Goal: Task Accomplishment & Management: Manage account settings

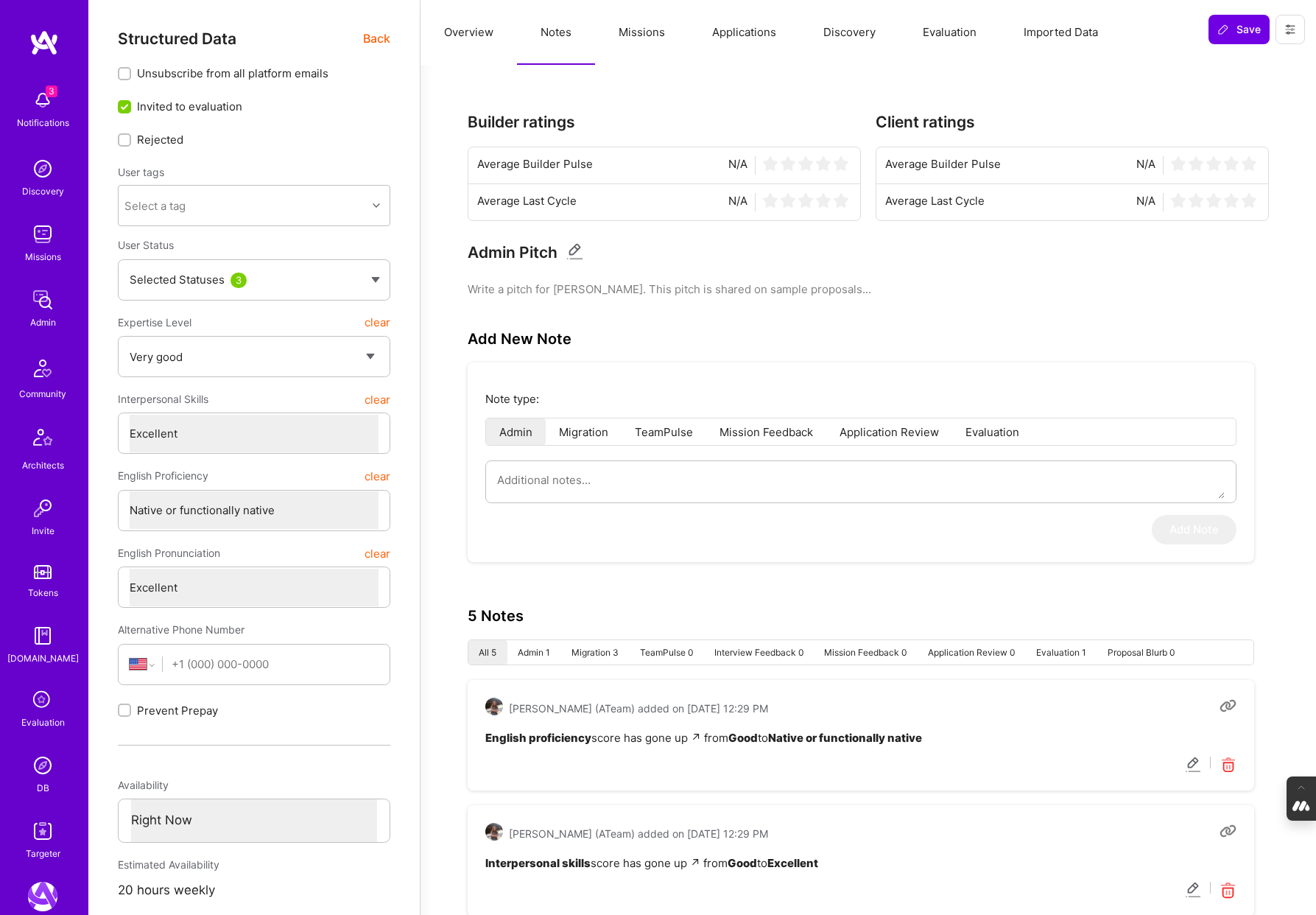
select select "5"
select select "7"
select select "US"
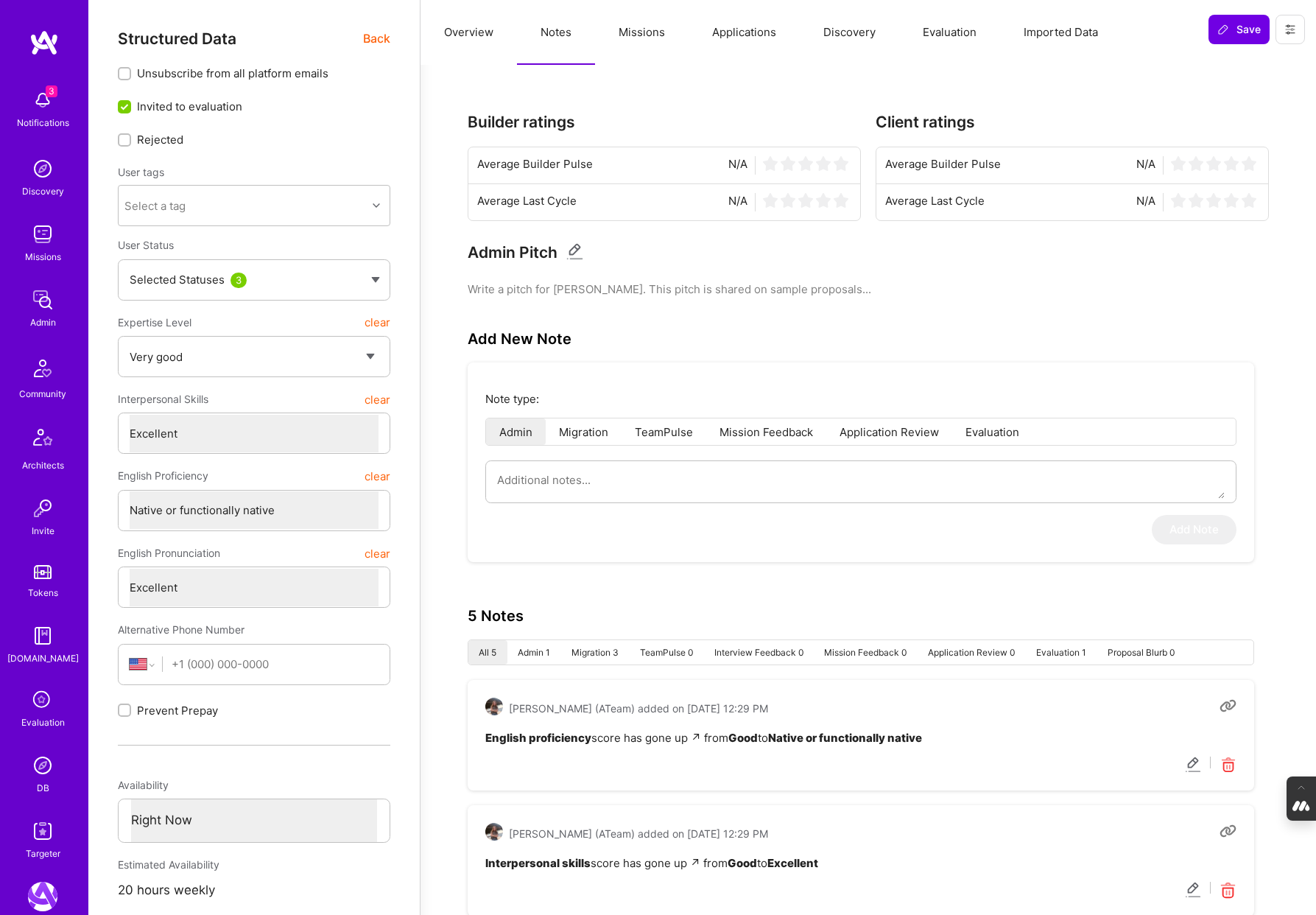
select select "Right Now"
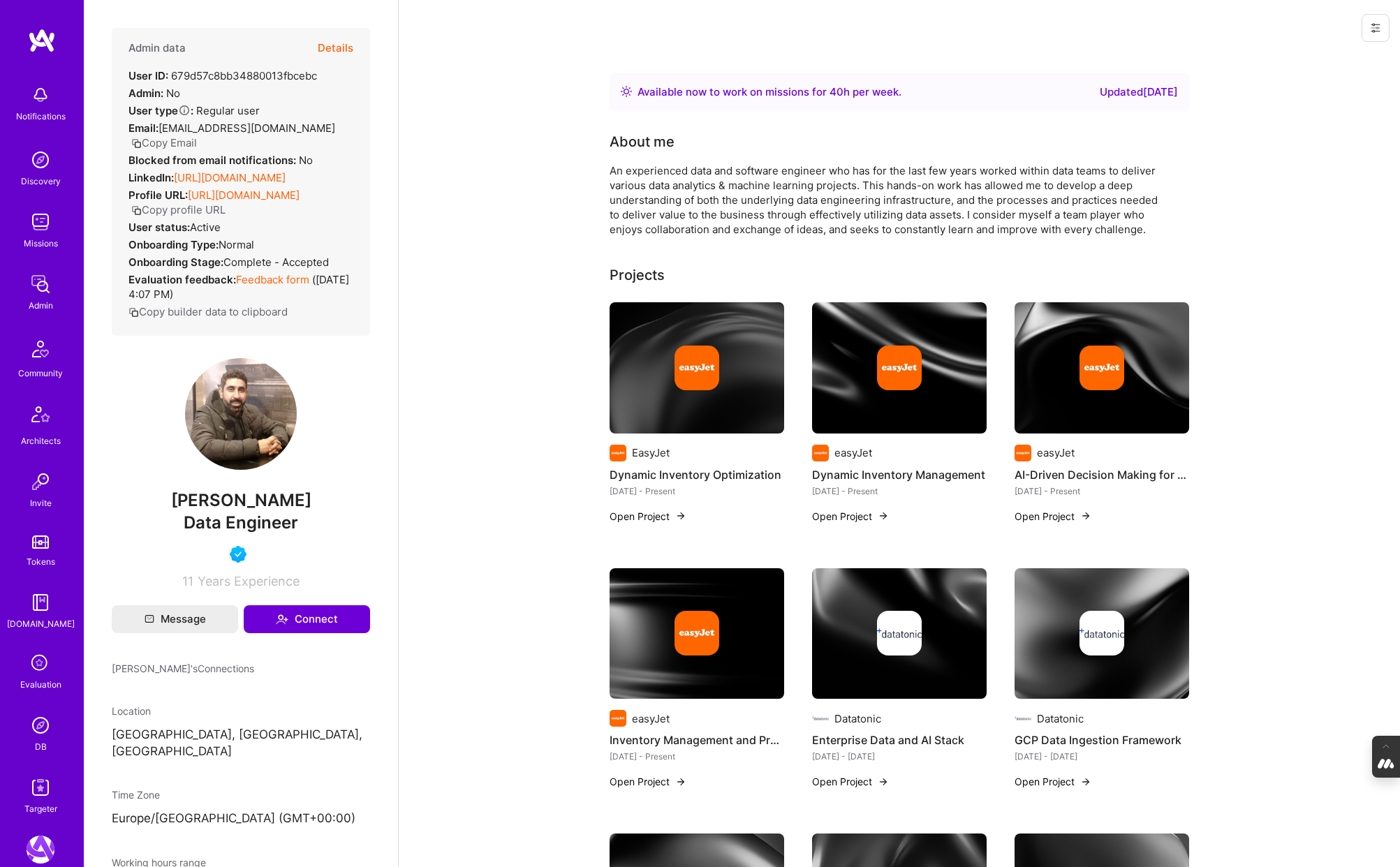
click at [329, 46] on button "Details" at bounding box center [336, 48] width 36 height 41
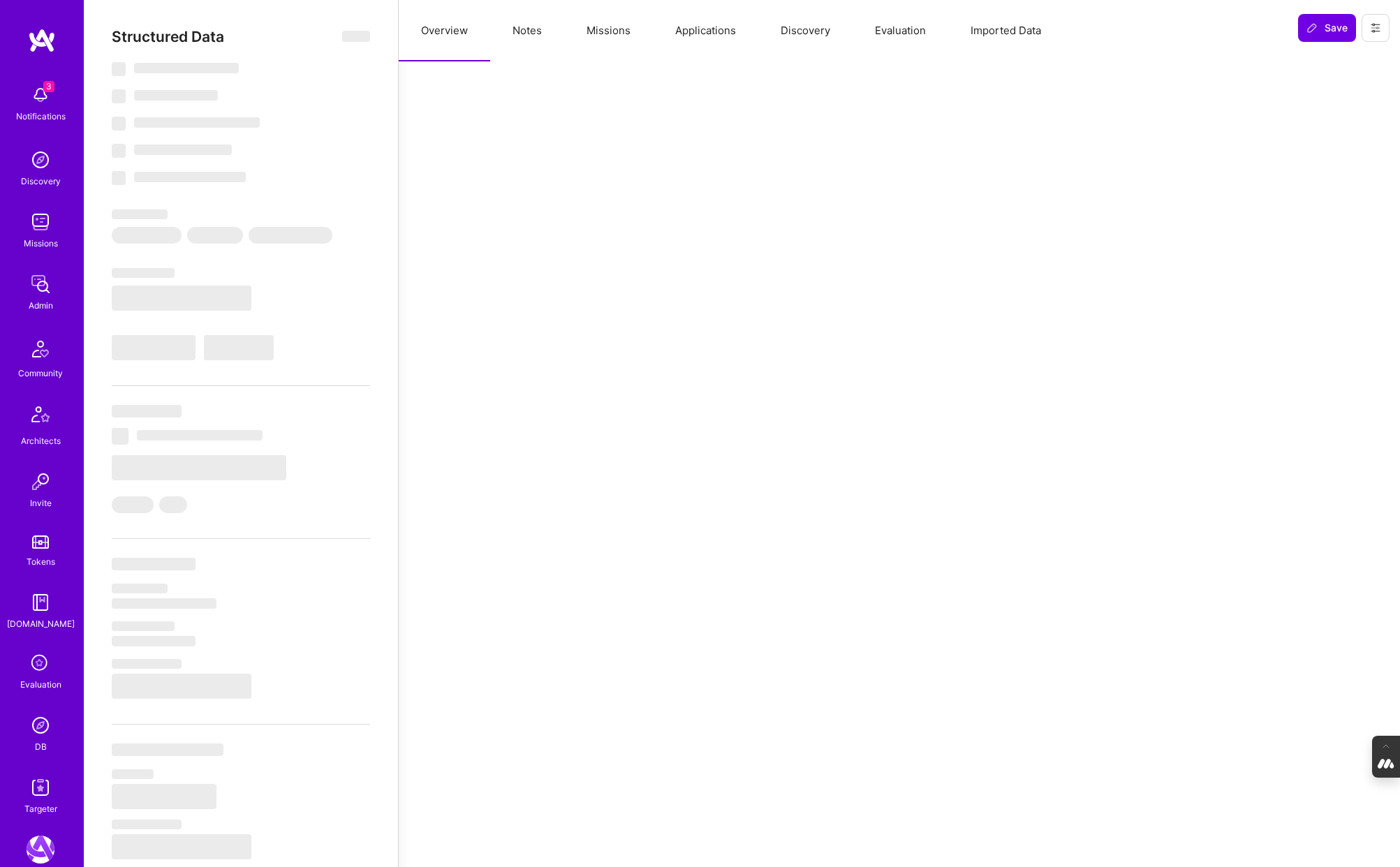
click at [912, 26] on button "Evaluation" at bounding box center [900, 31] width 95 height 61
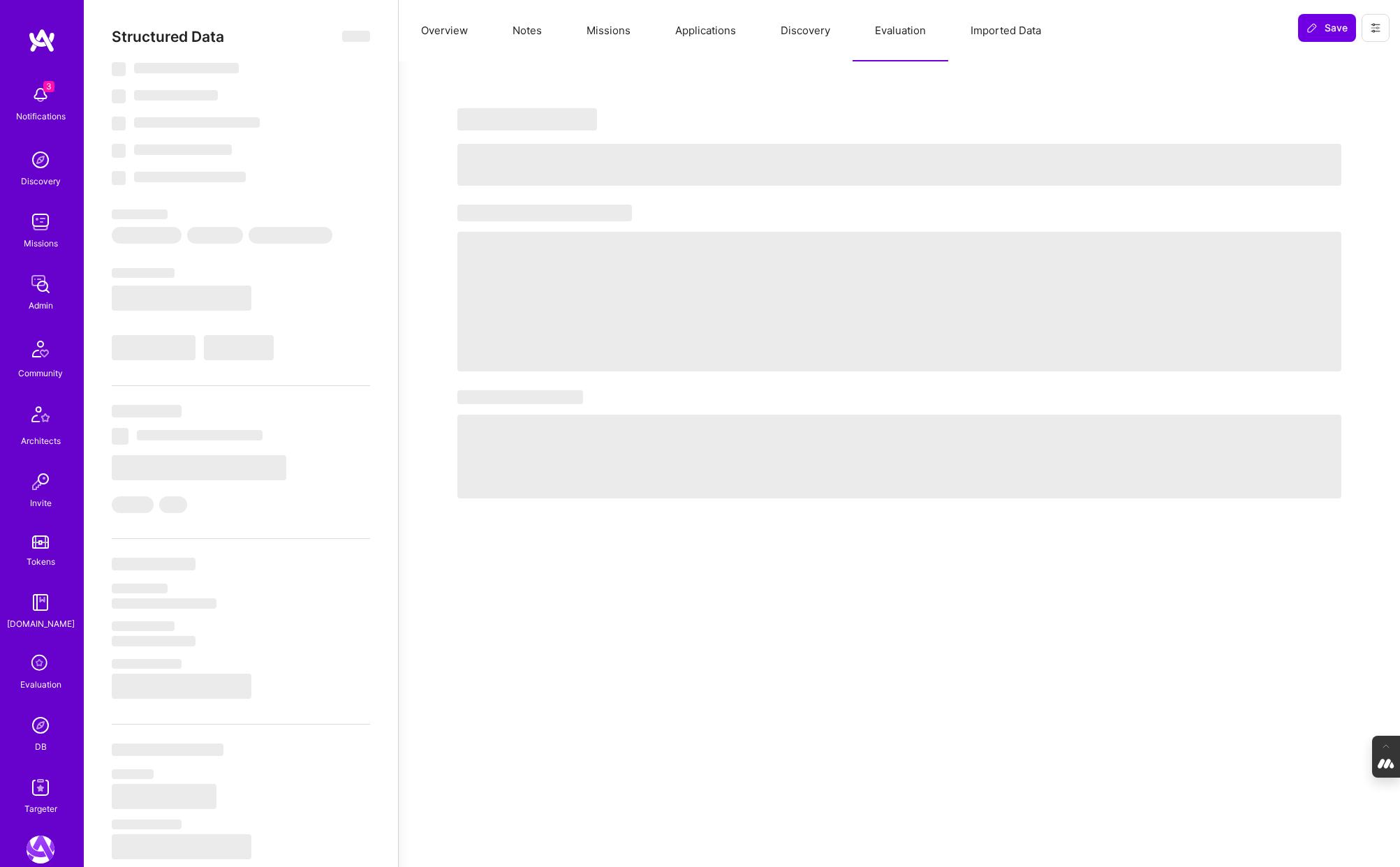
select select "Right Now"
select select "4"
select select "7"
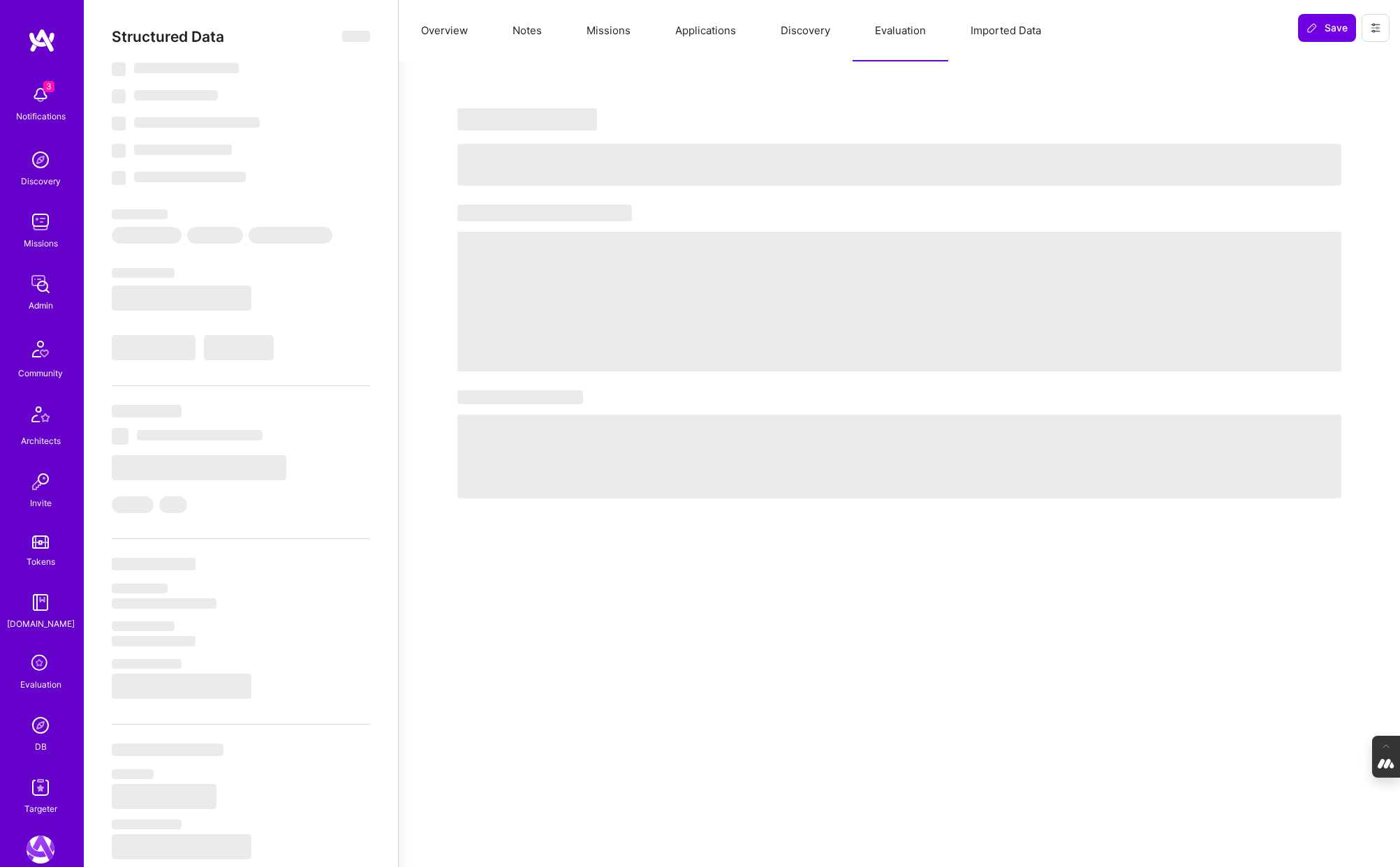
select select "GB"
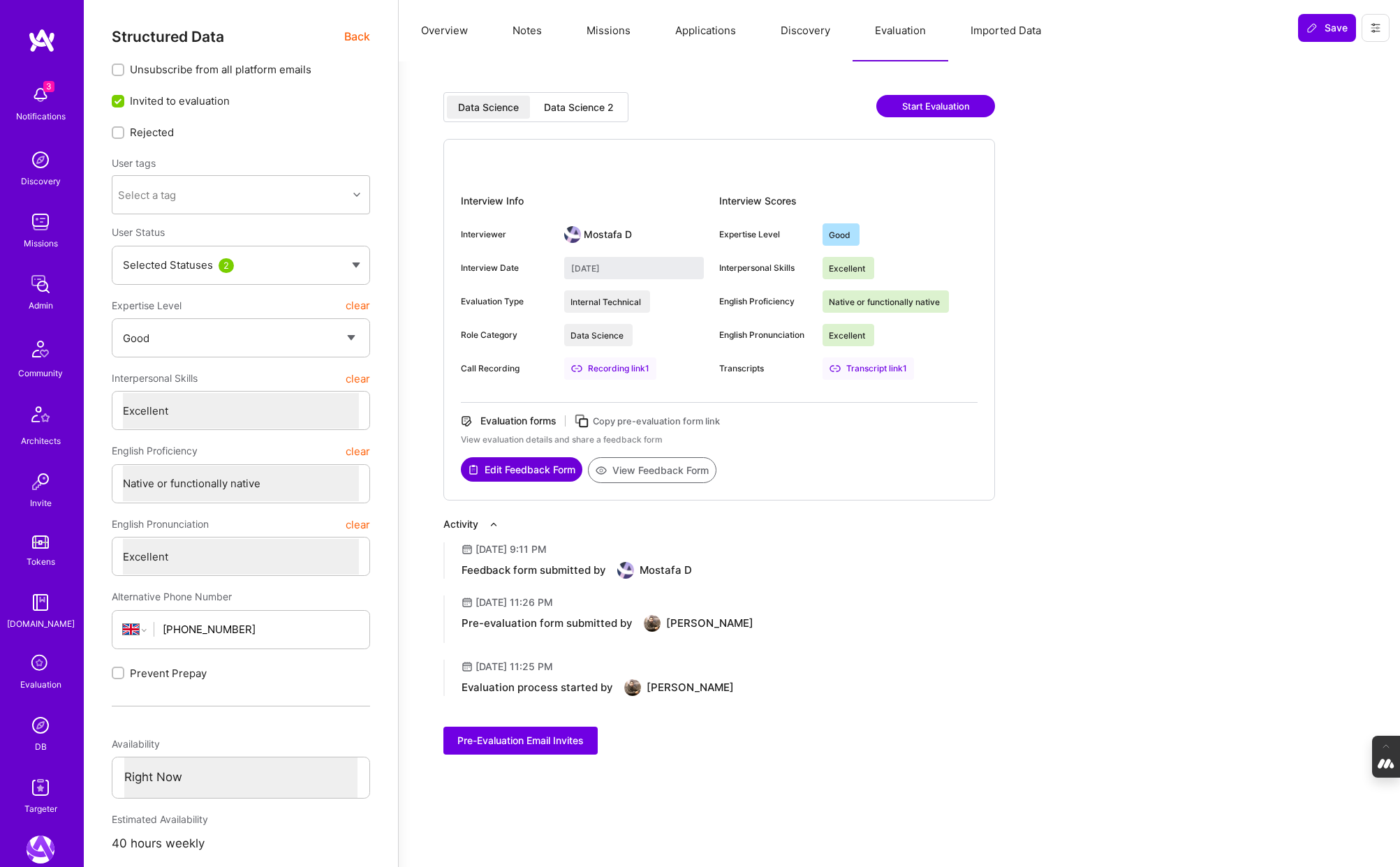
click at [612, 97] on div "Data Science 2" at bounding box center [579, 107] width 92 height 23
type input "September 11, 2025"
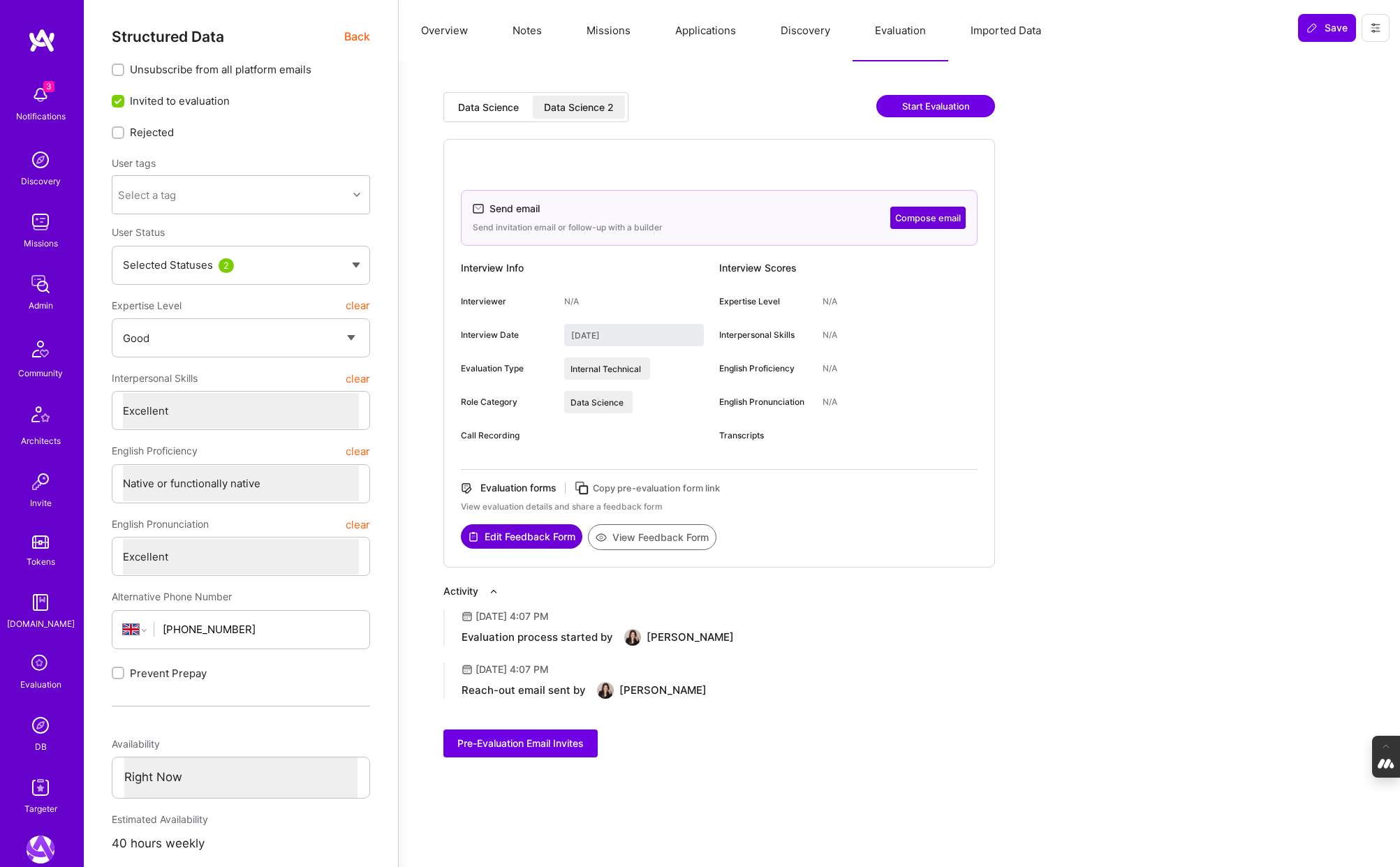
click at [350, 35] on span "Back" at bounding box center [357, 36] width 26 height 17
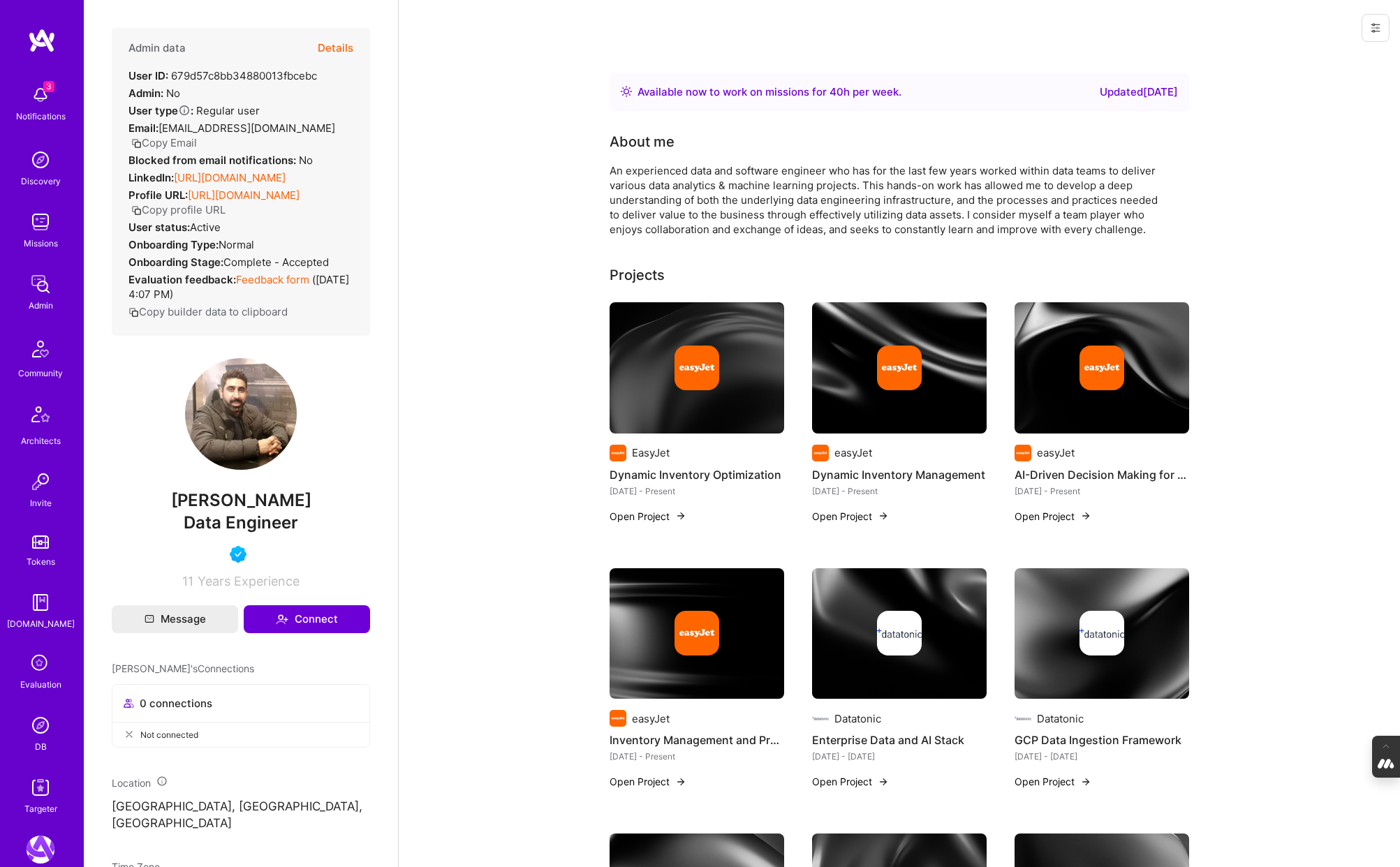
click at [190, 136] on button "Copy Email" at bounding box center [164, 142] width 66 height 15
click at [41, 668] on icon at bounding box center [40, 663] width 26 height 26
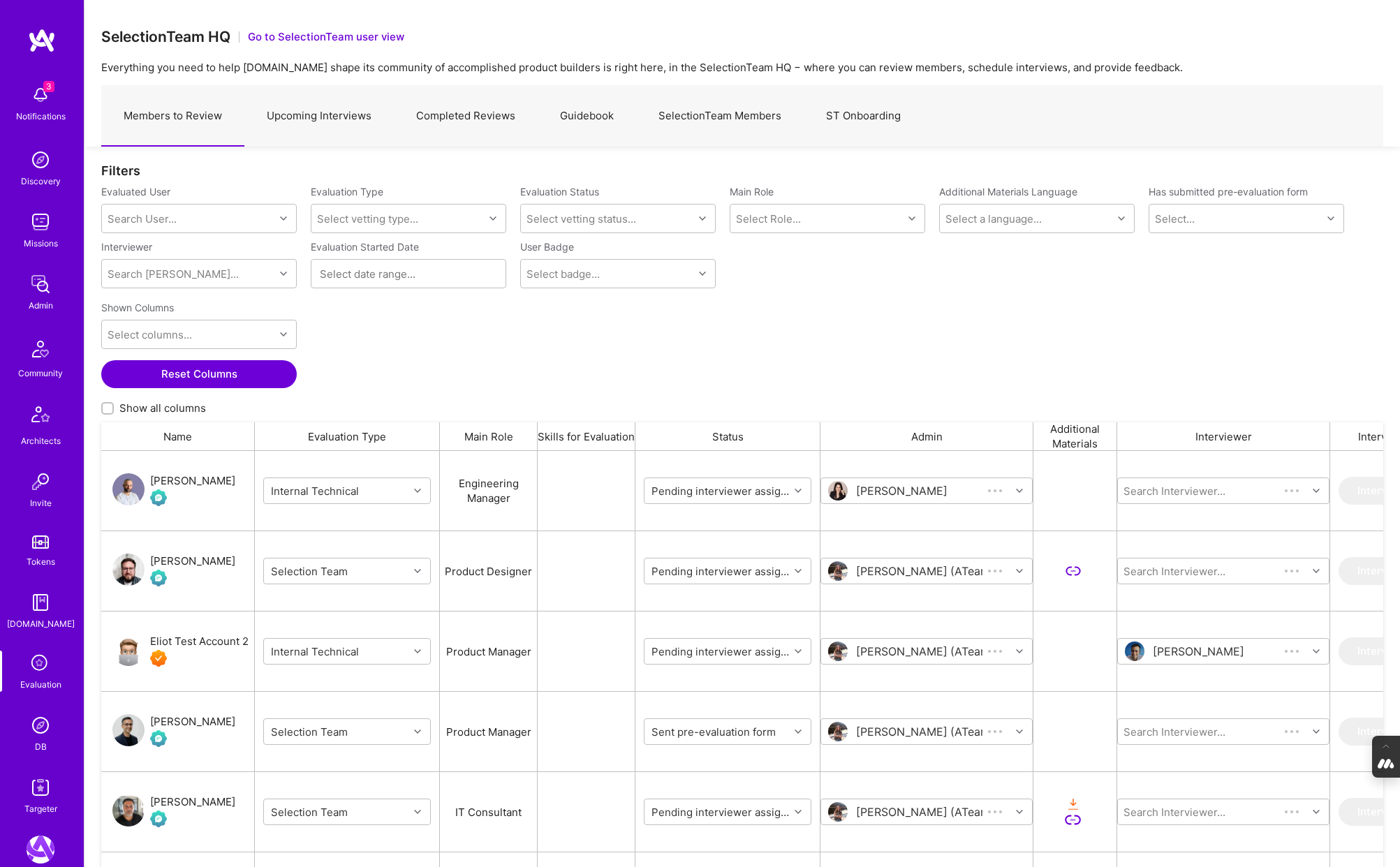
scroll to position [720, 1282]
click at [131, 207] on div "Search User..." at bounding box center [188, 218] width 172 height 28
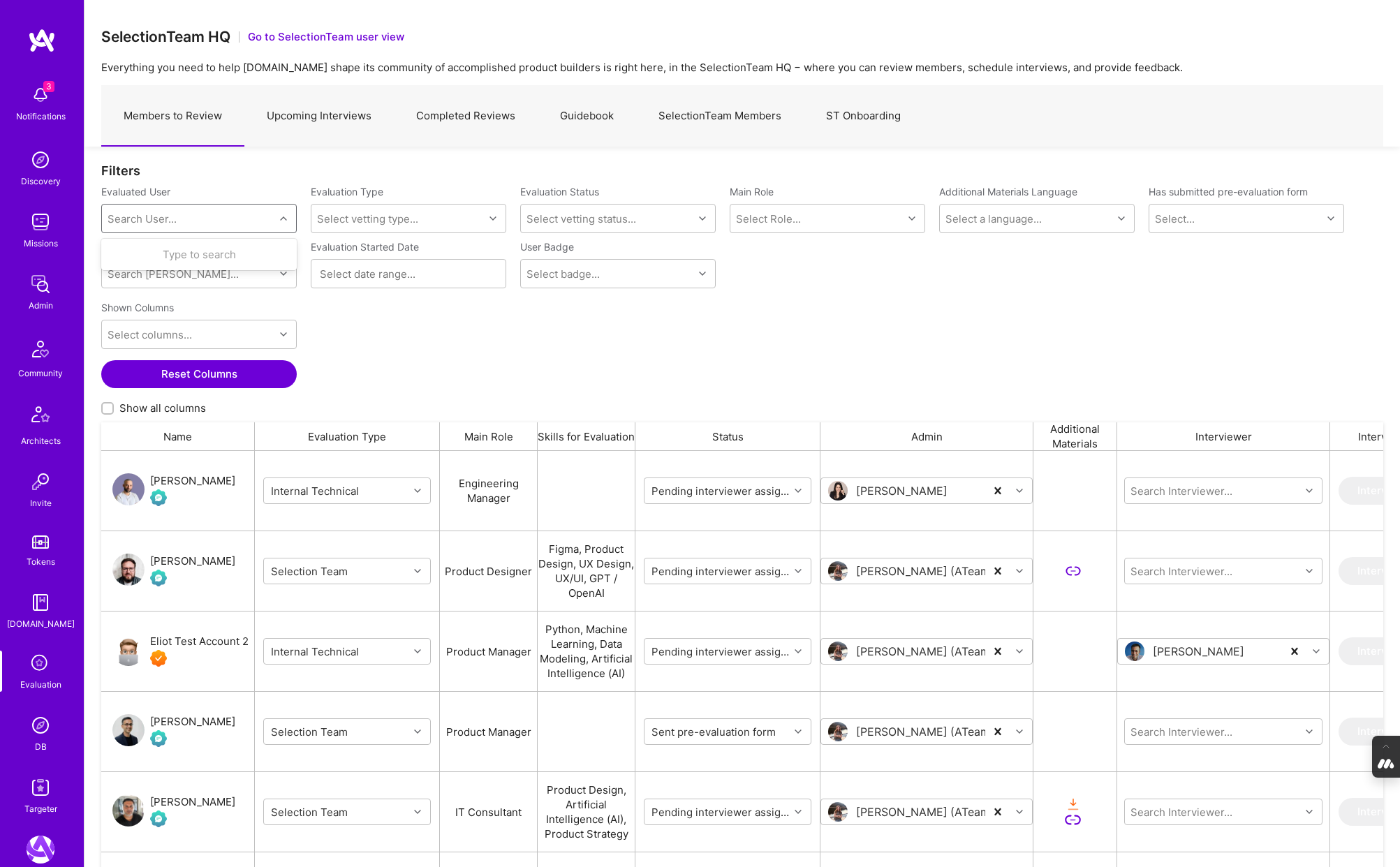
paste input "qasim.maqbool@gmail.com"
type input "qasim.maqbool@gmail.com"
click at [222, 255] on div "Qasim Maqbool" at bounding box center [217, 254] width 142 height 15
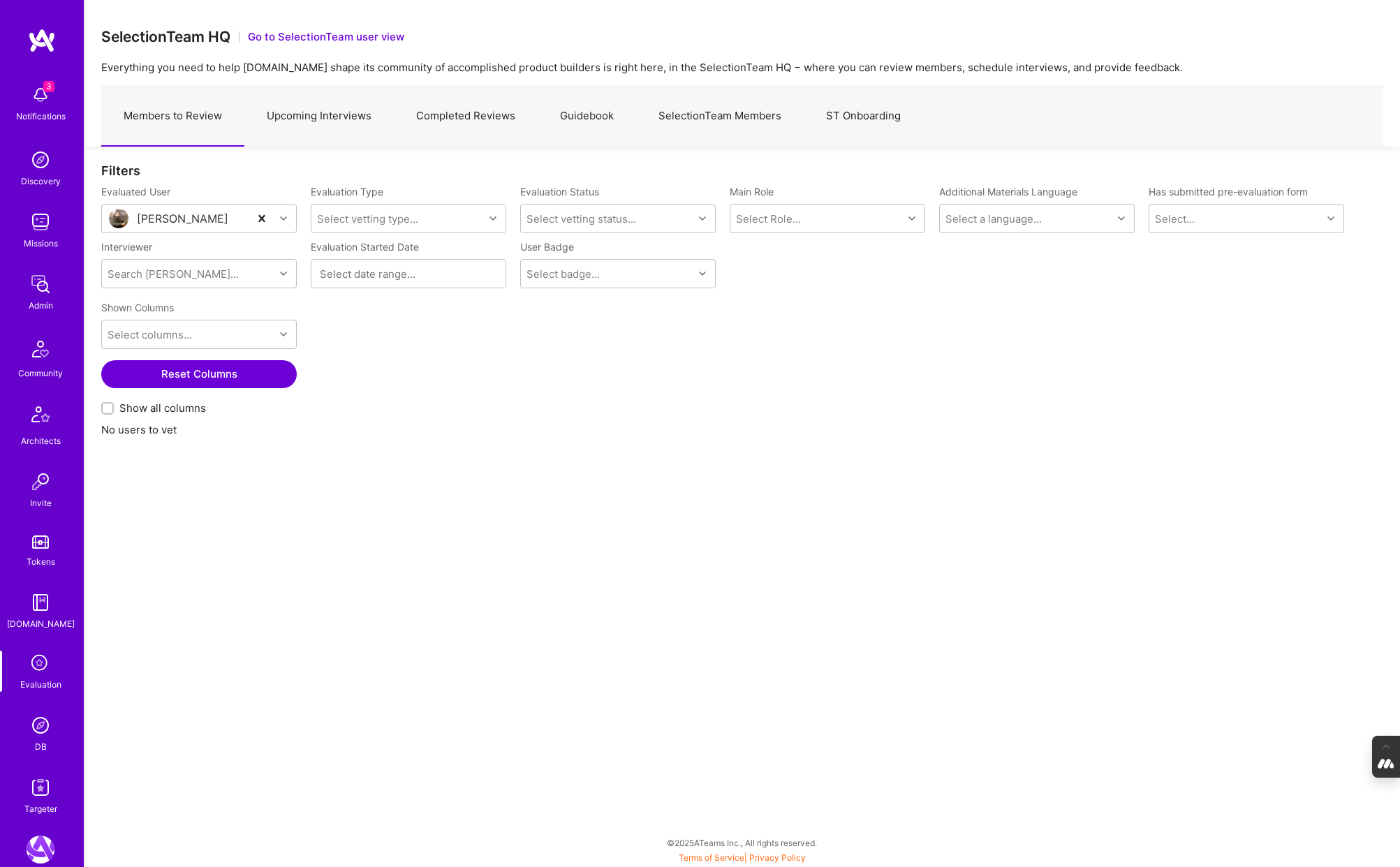
click at [294, 120] on link "Upcoming Interviews" at bounding box center [319, 116] width 150 height 61
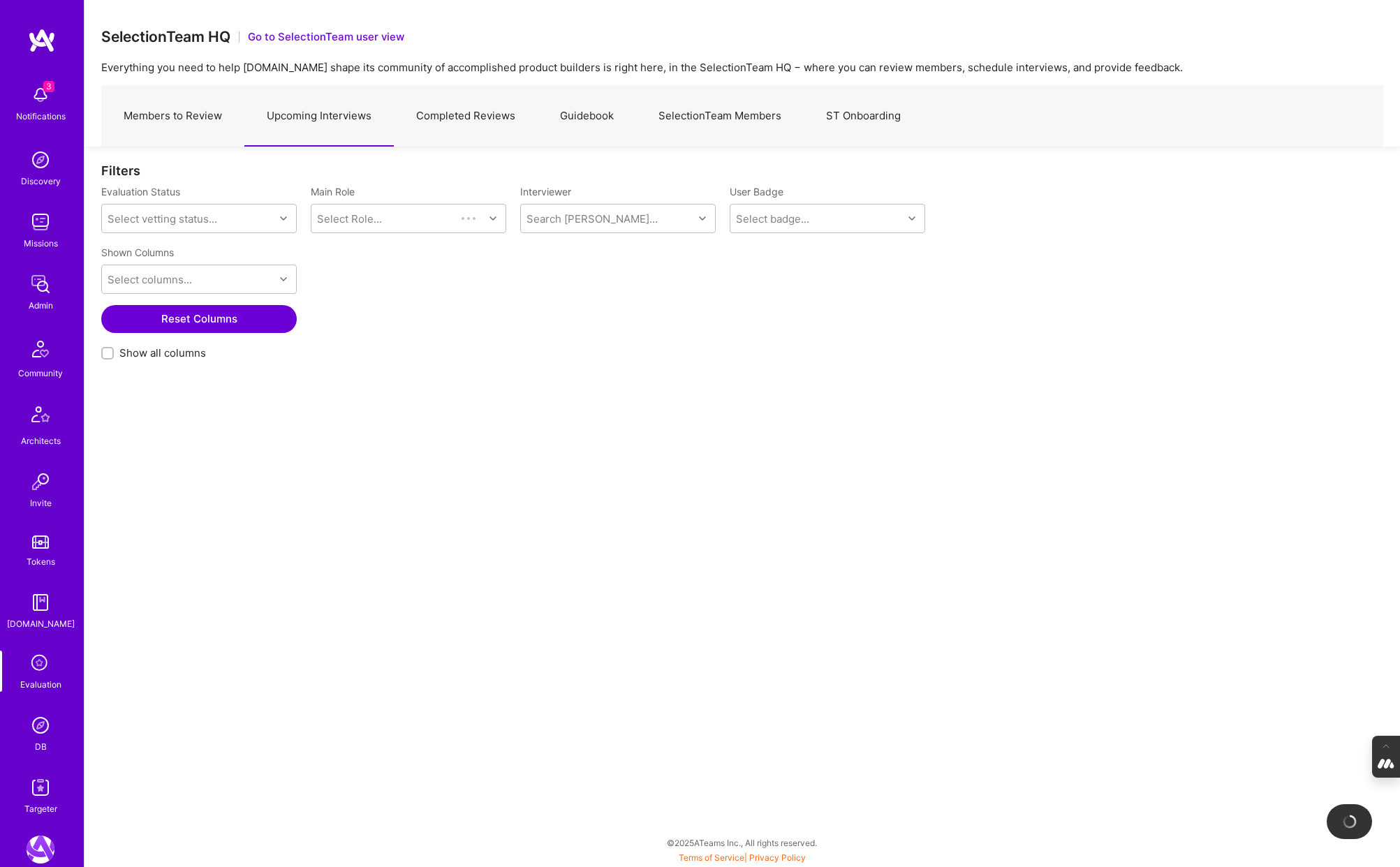
click at [105, 358] on div at bounding box center [108, 353] width 13 height 13
click at [105, 358] on input "Show all columns" at bounding box center [109, 354] width 10 height 10
checkbox input "true"
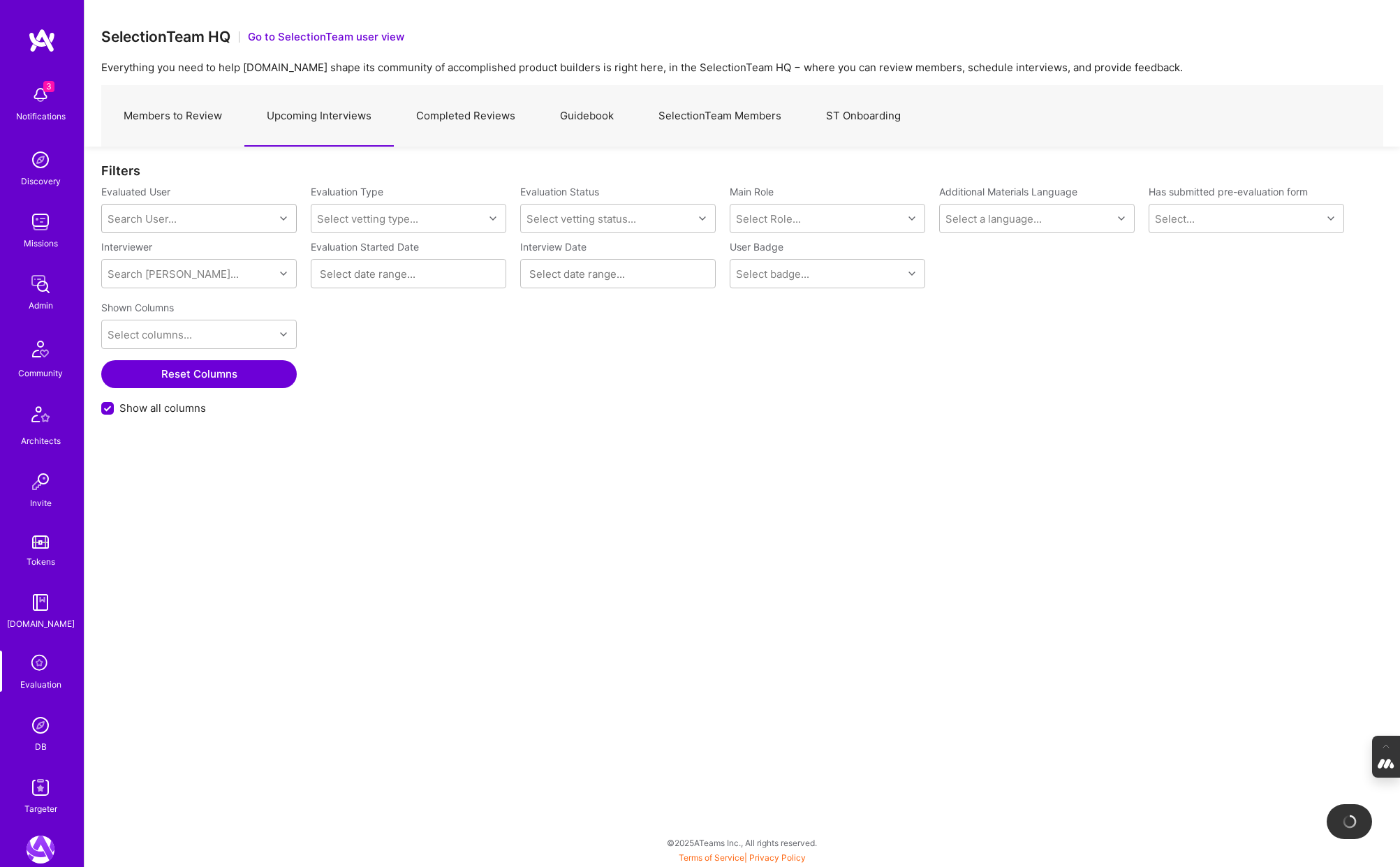
click at [131, 221] on div "Search User..." at bounding box center [142, 219] width 69 height 15
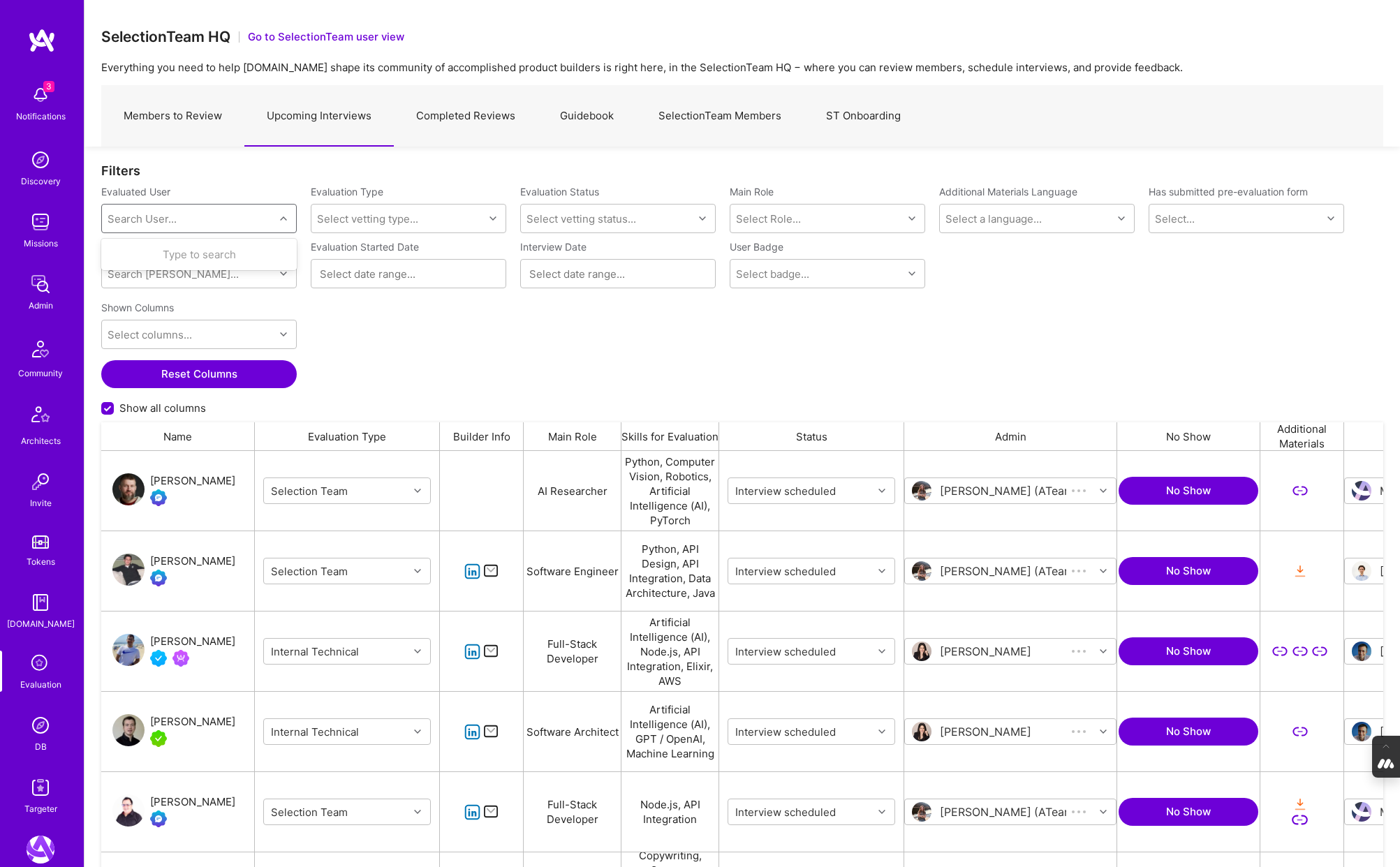
scroll to position [720, 1282]
paste input "qasim.maqbool@gmail.com"
type input "qasim.maqbool@gmail.com"
click at [141, 257] on div "Qasim Maqbool qasim.maqbool@gmail.com" at bounding box center [199, 261] width 179 height 29
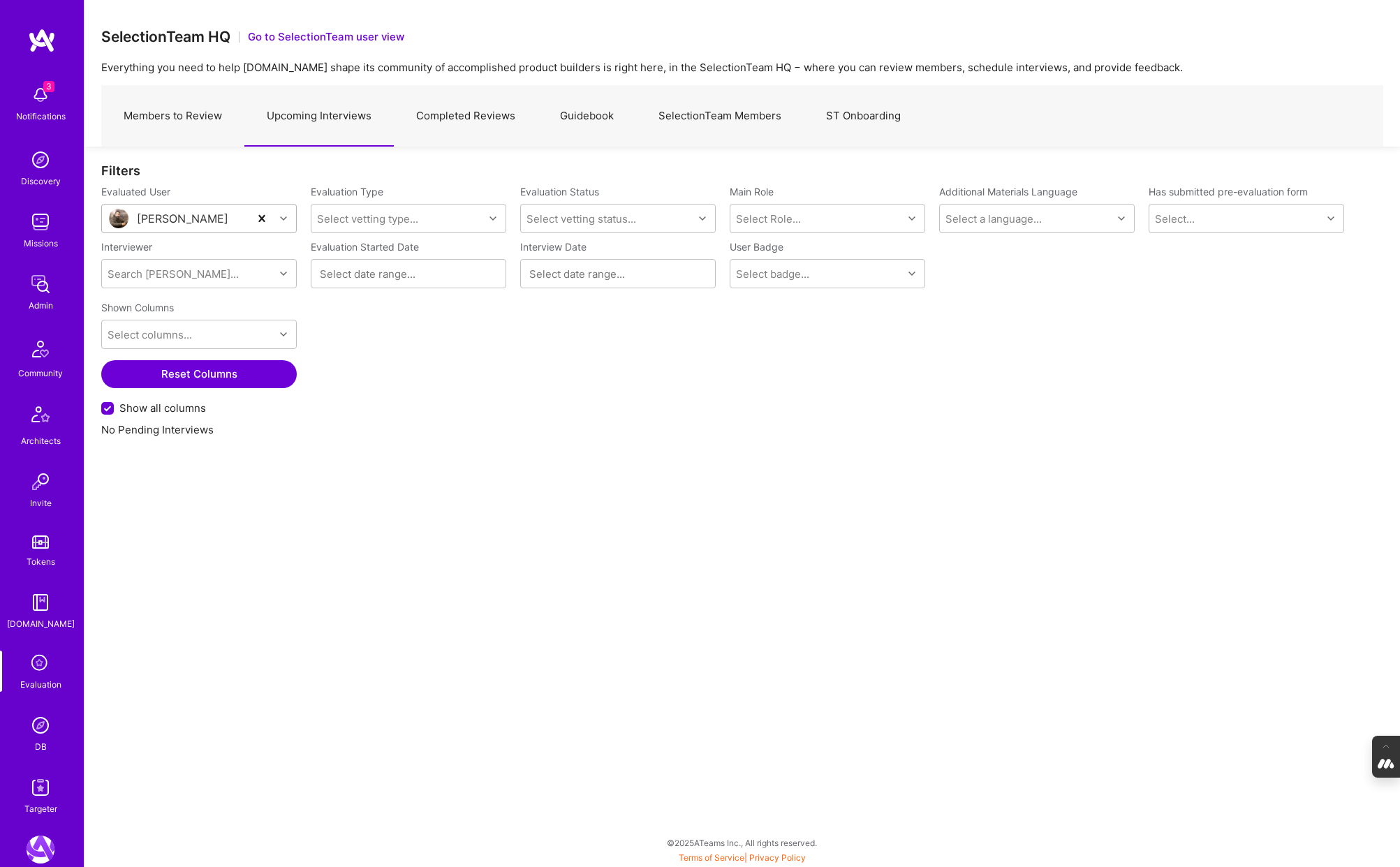
click at [153, 130] on link "Members to Review" at bounding box center [172, 116] width 143 height 61
click at [160, 221] on div "Search User..." at bounding box center [142, 219] width 69 height 15
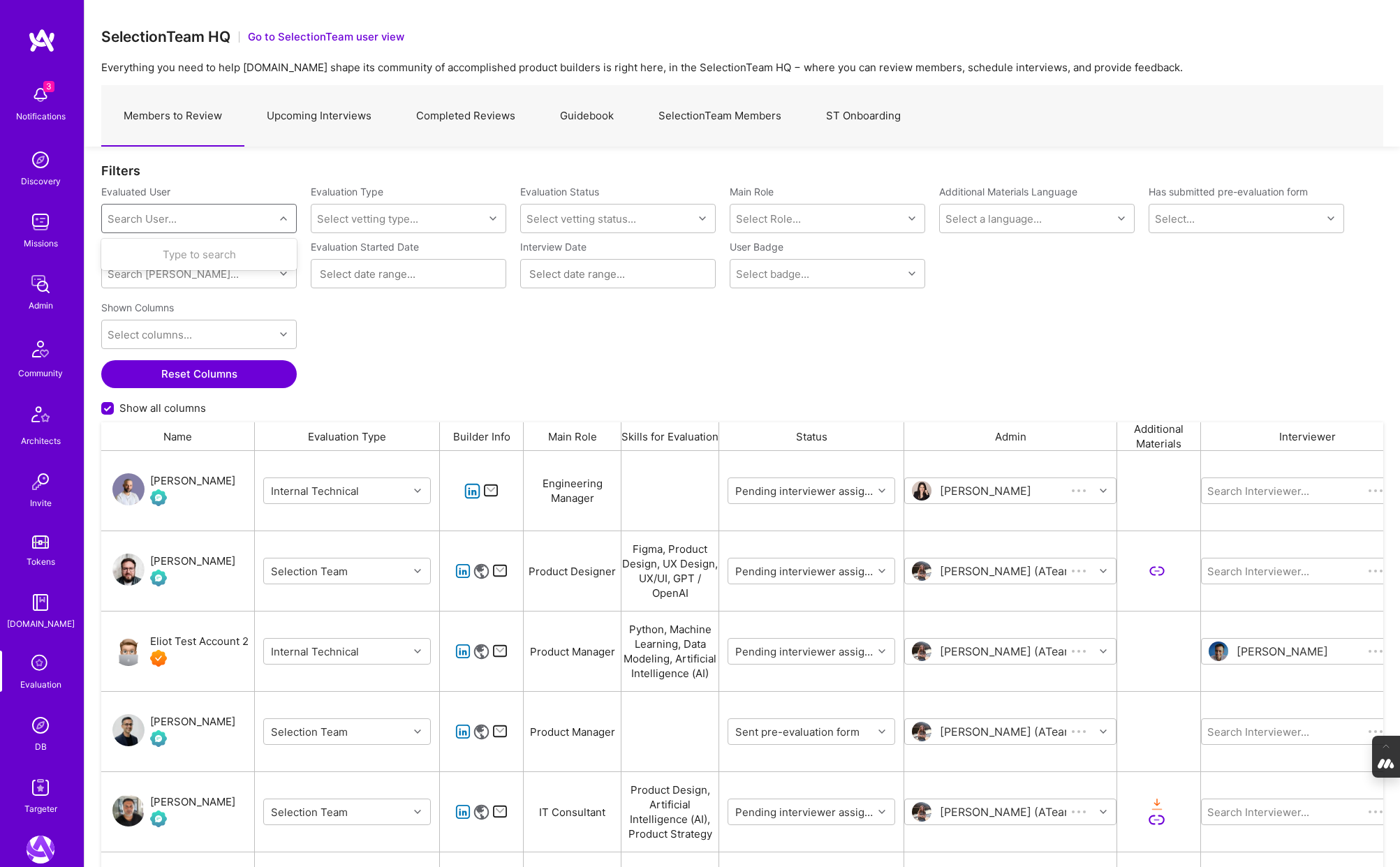
scroll to position [720, 1282]
paste input "qasim.maqbool@gmail.com"
type input "qasim.maqbool@gmail.com"
click at [232, 254] on div "Qasim Maqbool" at bounding box center [217, 254] width 142 height 15
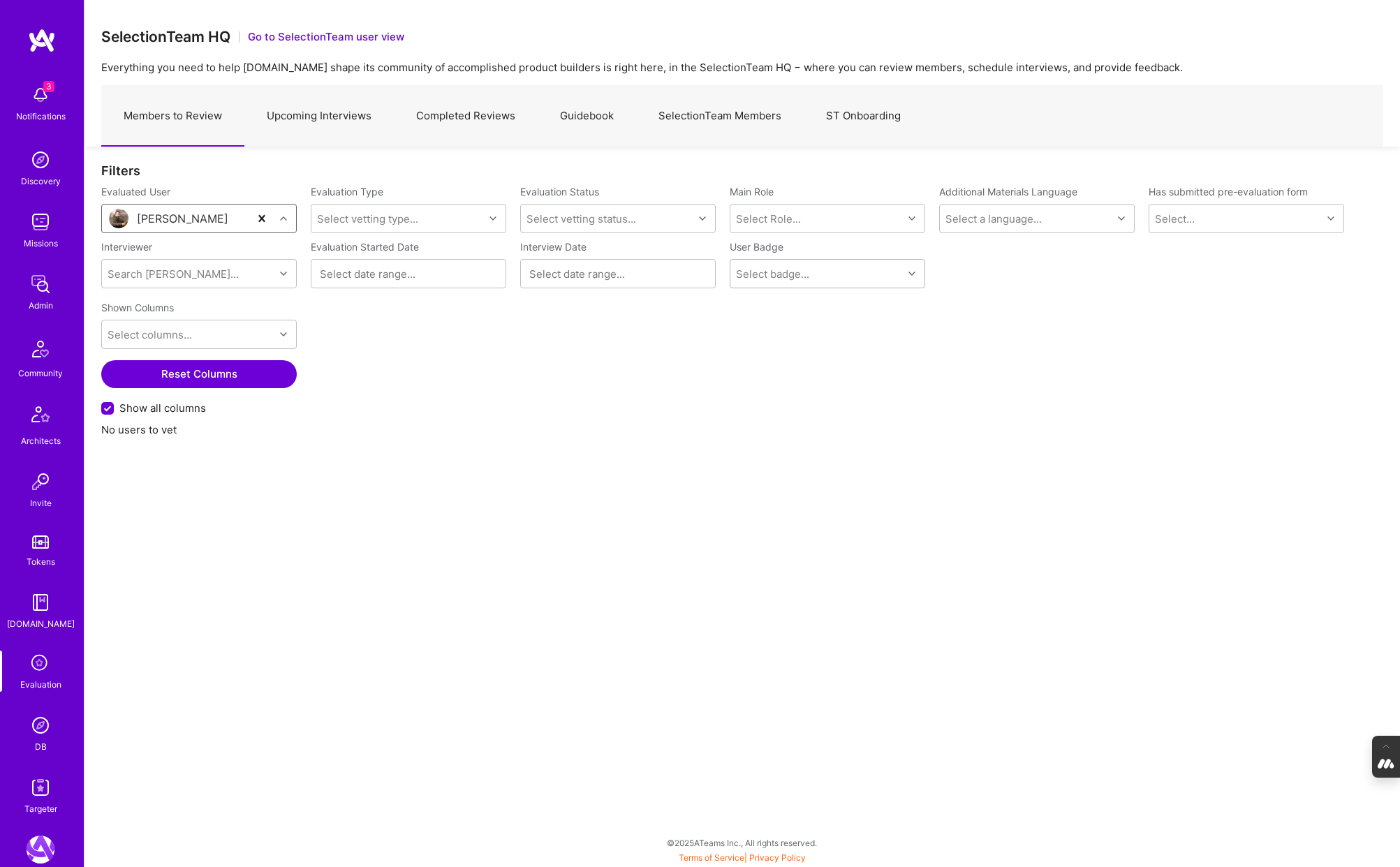
click at [834, 272] on div "Select badge..." at bounding box center [816, 274] width 172 height 28
click at [603, 212] on div "Select vetting status..." at bounding box center [581, 219] width 110 height 15
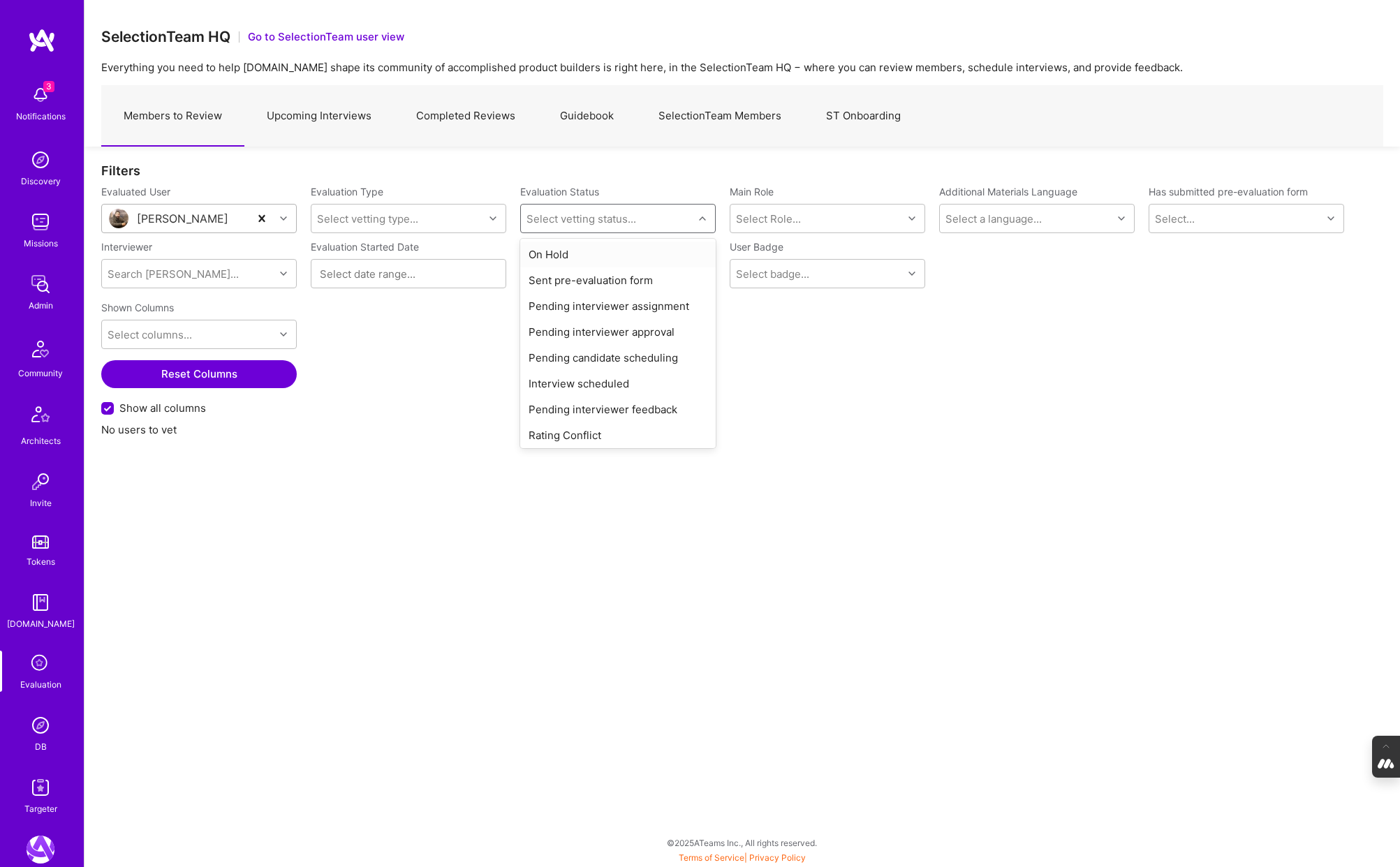
click at [564, 249] on div "On Hold" at bounding box center [618, 254] width 195 height 26
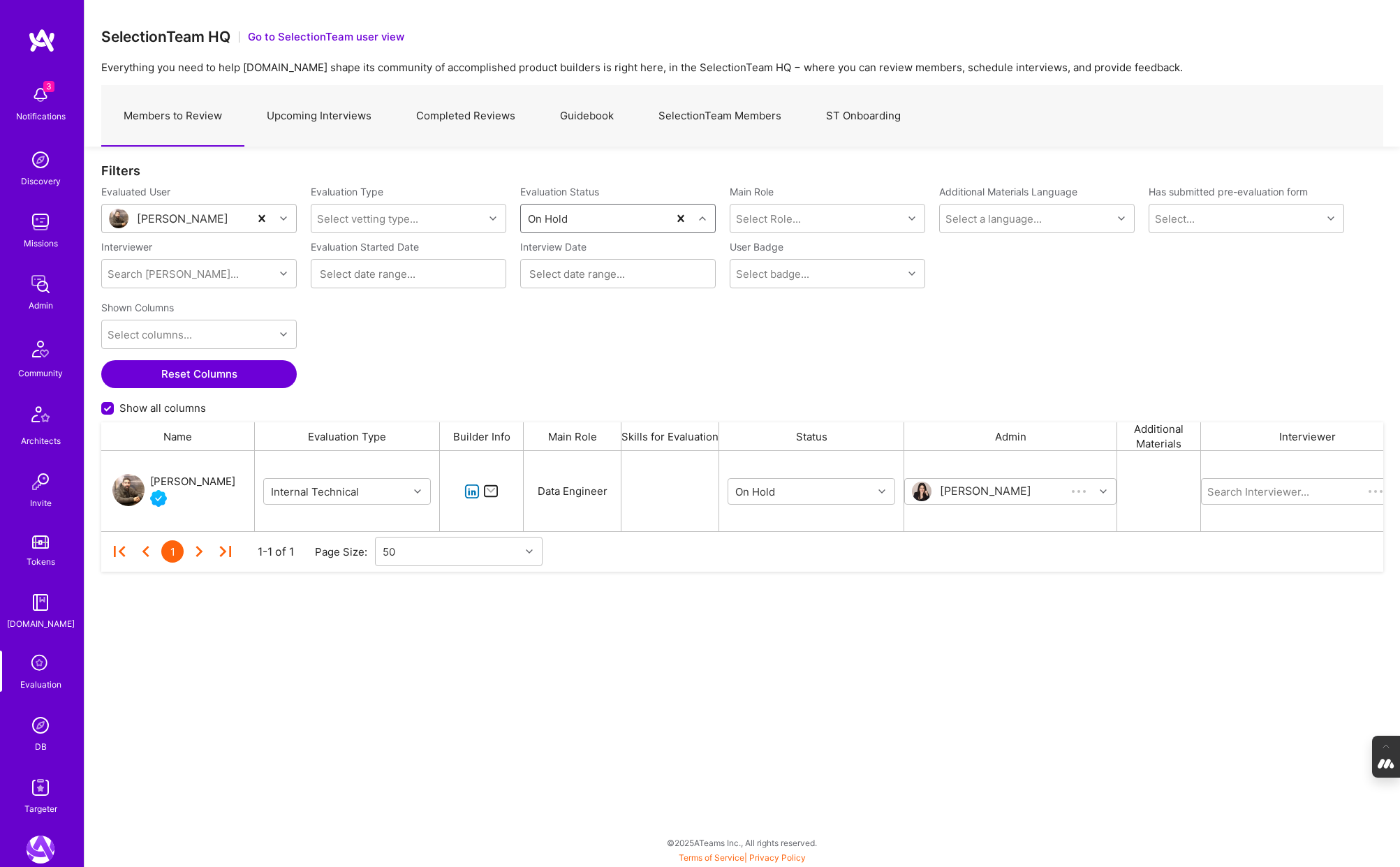
scroll to position [81, 1282]
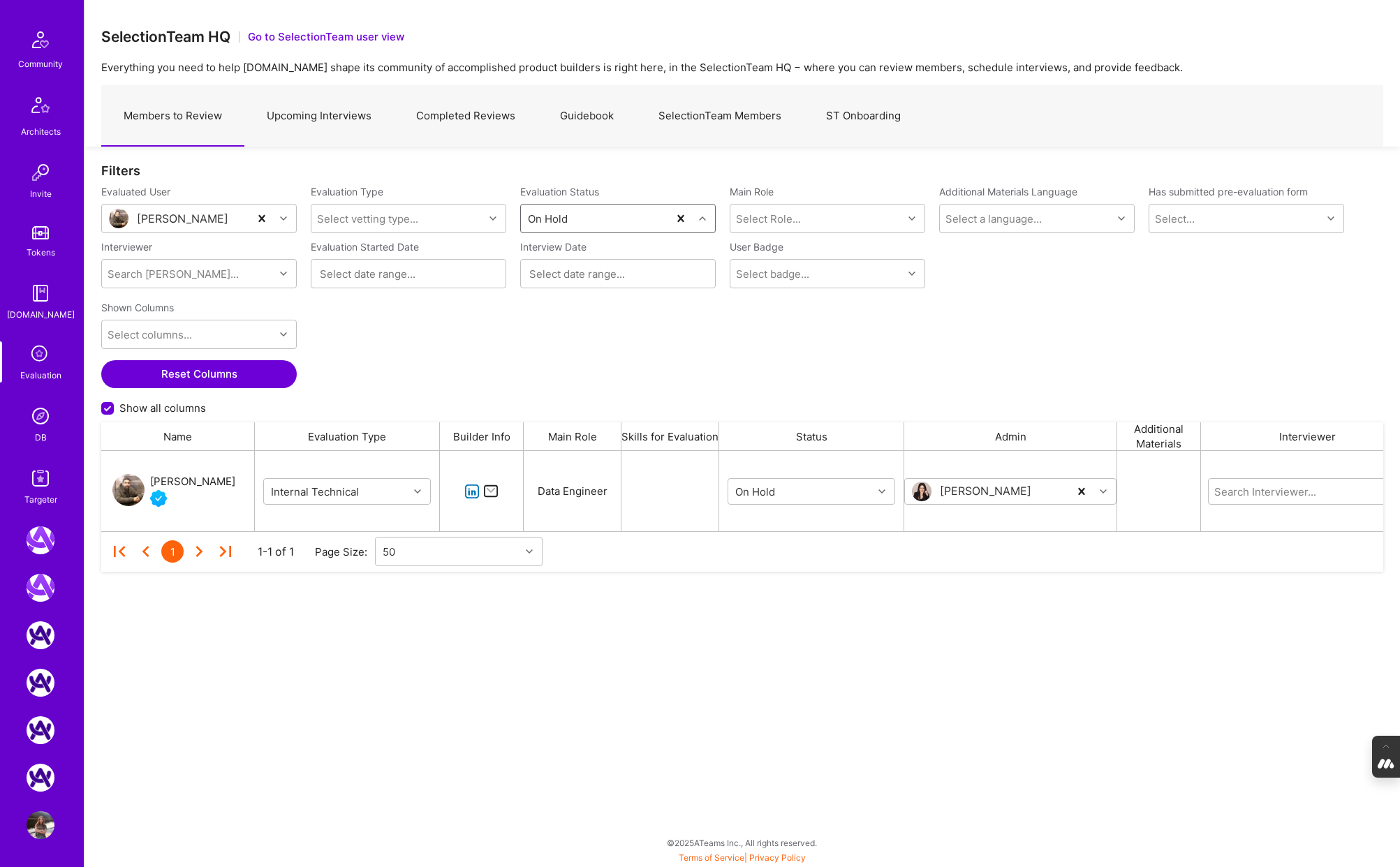
click at [46, 830] on img at bounding box center [40, 825] width 28 height 28
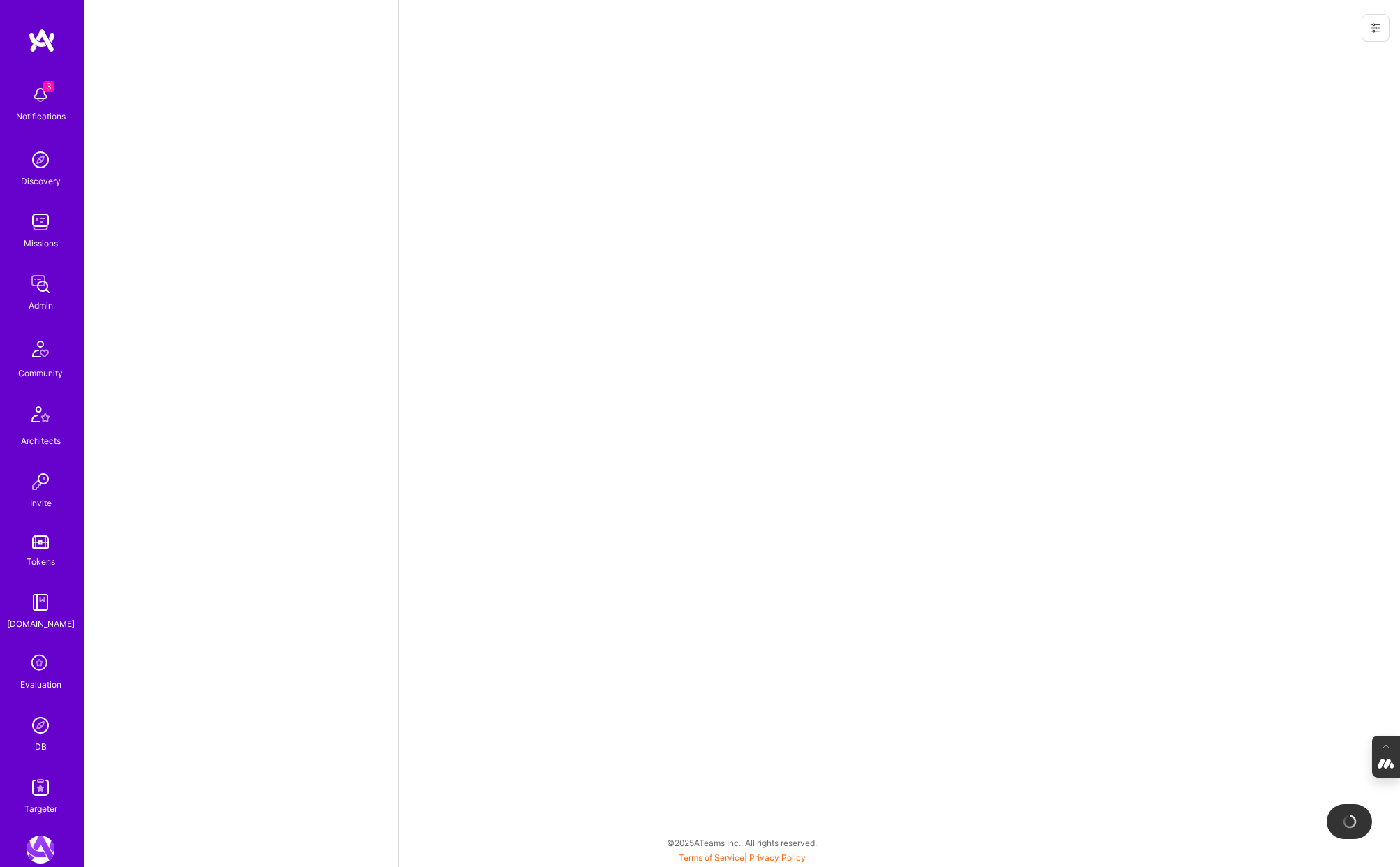
click at [1376, 19] on button at bounding box center [1375, 28] width 28 height 28
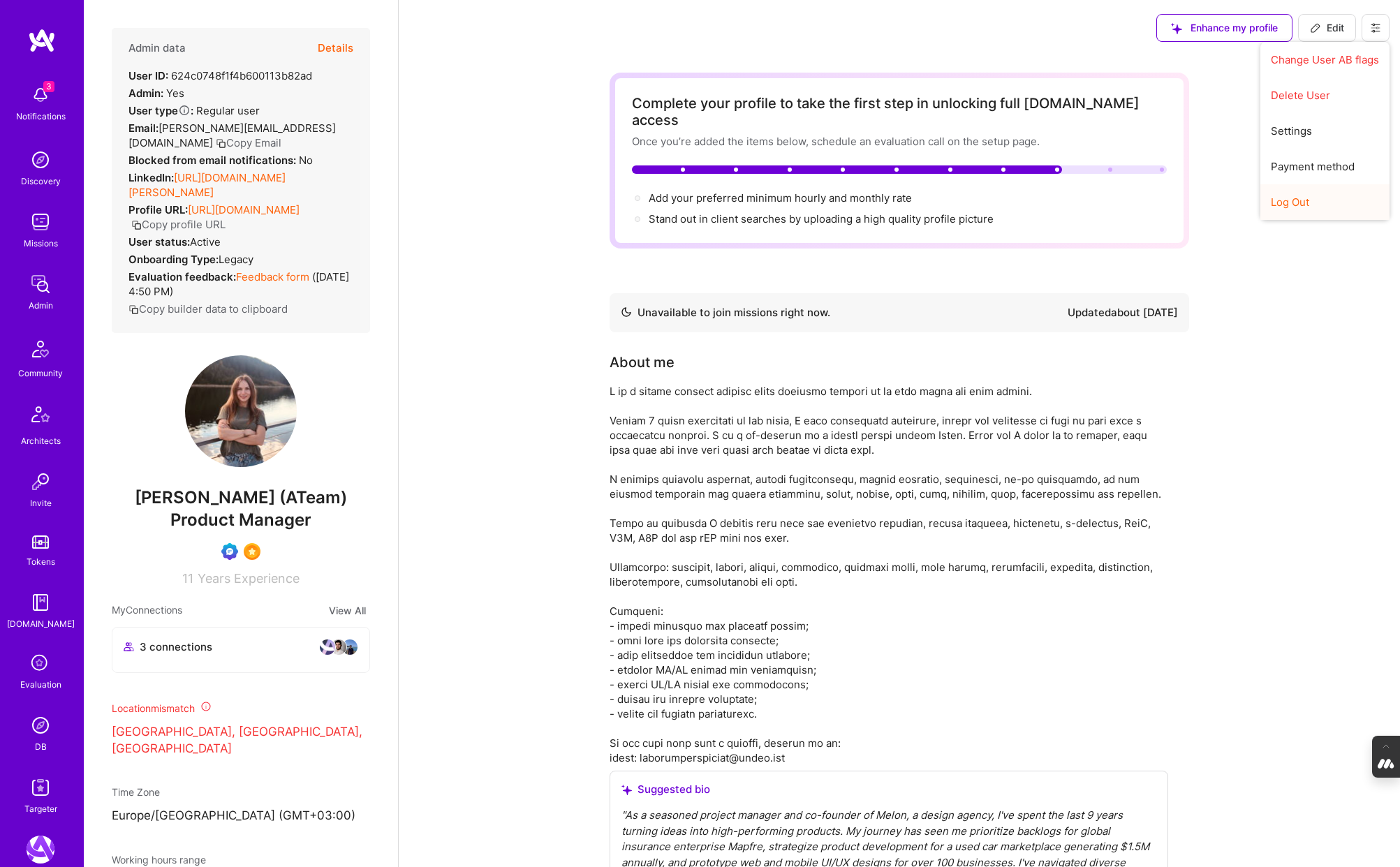
click at [1309, 196] on button "Log Out" at bounding box center [1324, 202] width 129 height 36
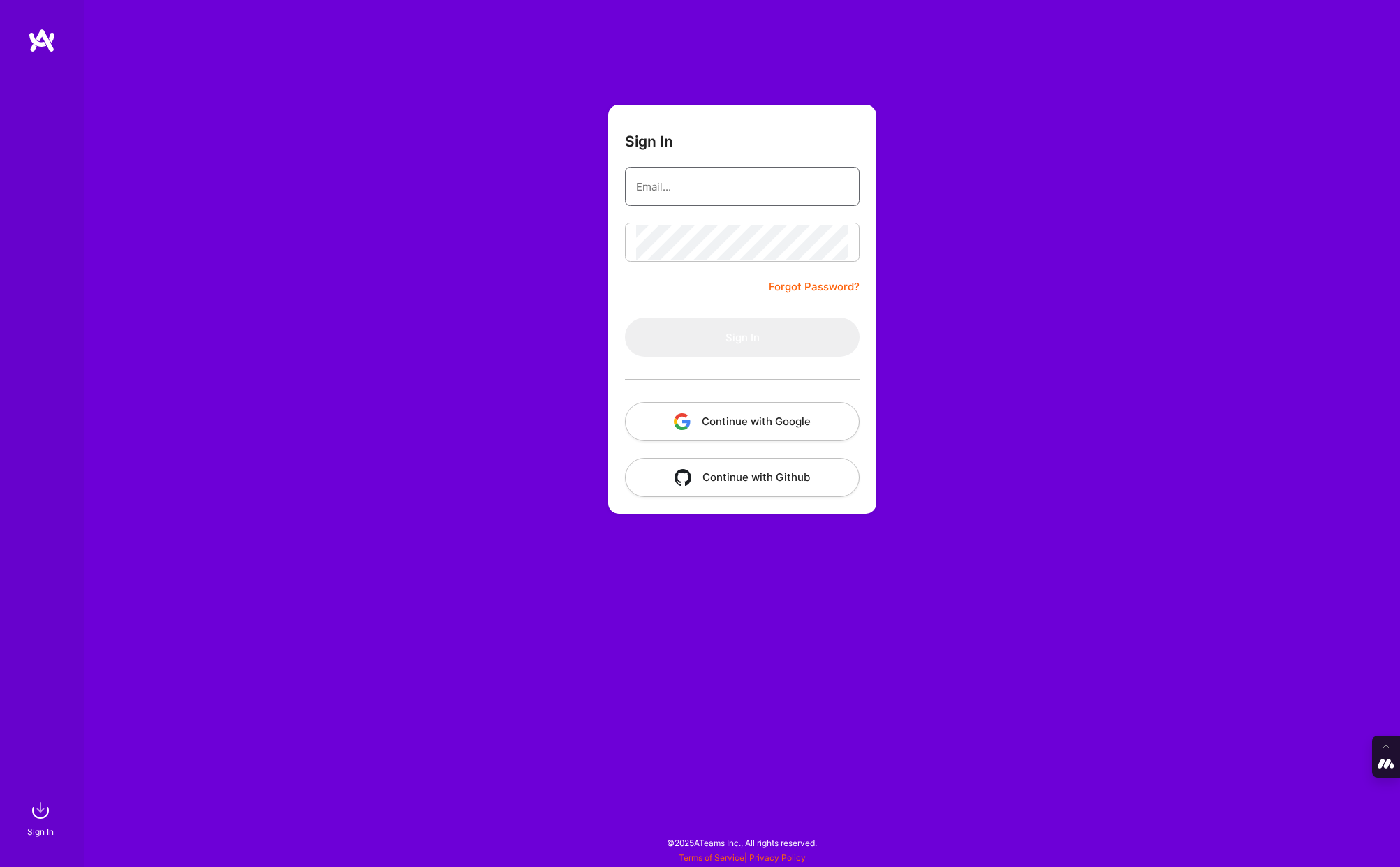
click at [702, 175] on input "email" at bounding box center [742, 187] width 212 height 36
type input "tanyagolovashkina@gmail.com"
click at [625, 318] on button "Sign In" at bounding box center [742, 337] width 234 height 39
